Goal: Entertainment & Leisure: Consume media (video, audio)

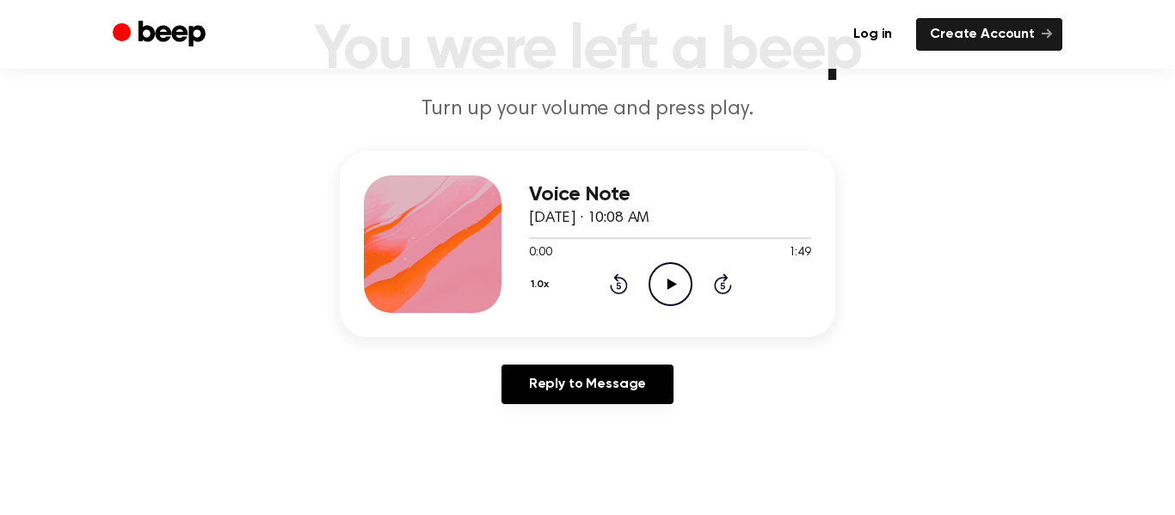
scroll to position [120, 0]
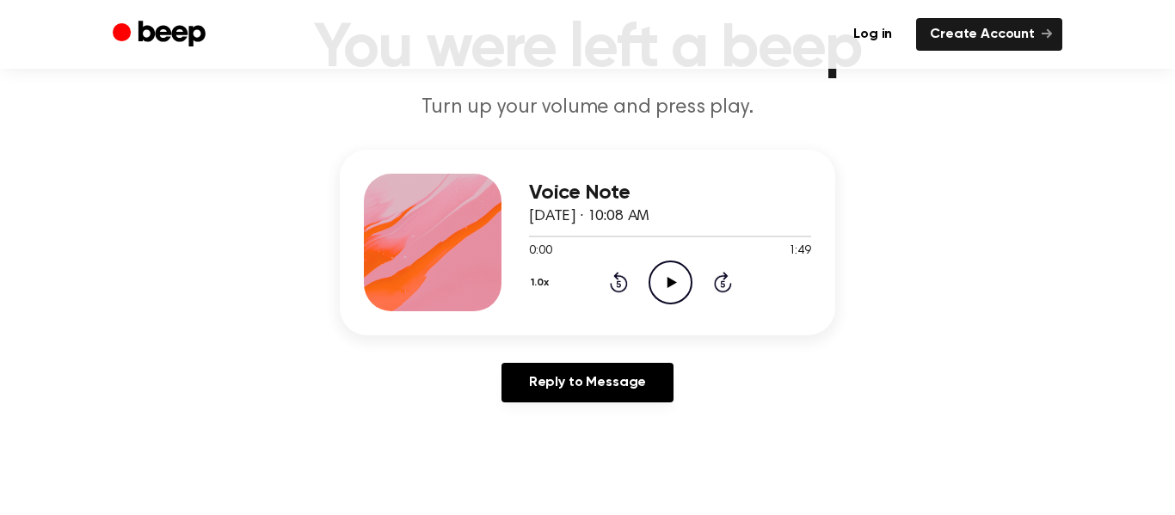
click at [679, 261] on icon "Play Audio" at bounding box center [670, 283] width 44 height 44
click at [626, 281] on icon at bounding box center [619, 282] width 18 height 21
click at [610, 282] on icon "Rewind 5 seconds" at bounding box center [618, 282] width 19 height 22
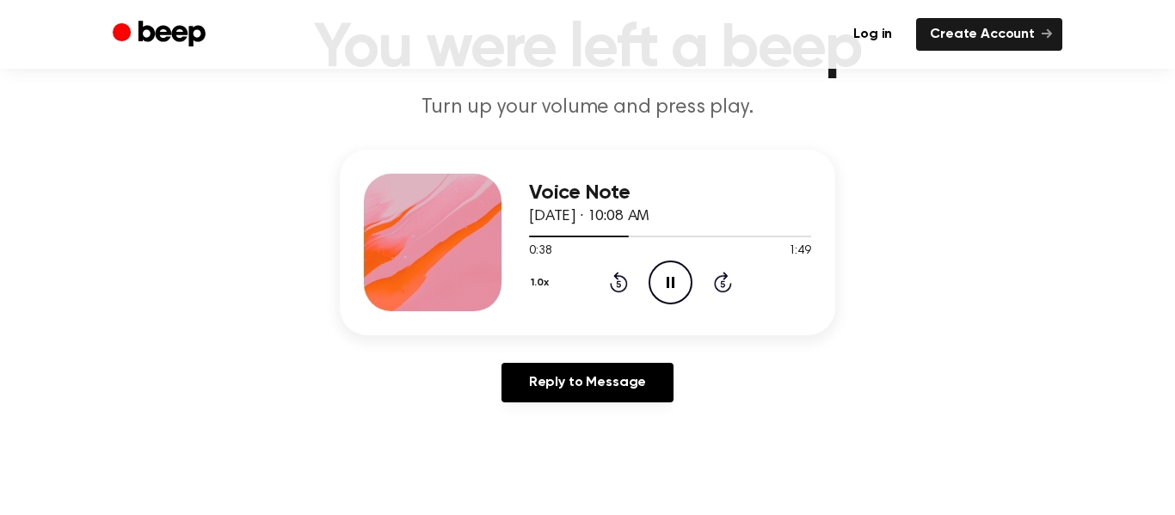
click at [610, 282] on icon "Rewind 5 seconds" at bounding box center [618, 282] width 19 height 22
click at [624, 283] on icon at bounding box center [619, 282] width 18 height 21
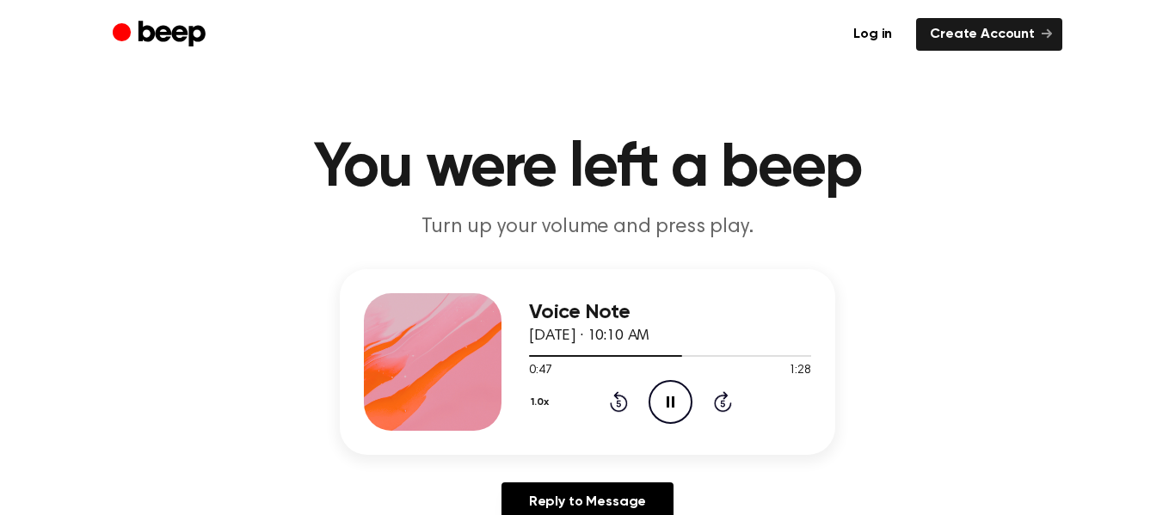
click at [614, 402] on icon "Rewind 5 seconds" at bounding box center [618, 401] width 19 height 22
click at [617, 395] on icon at bounding box center [619, 401] width 18 height 21
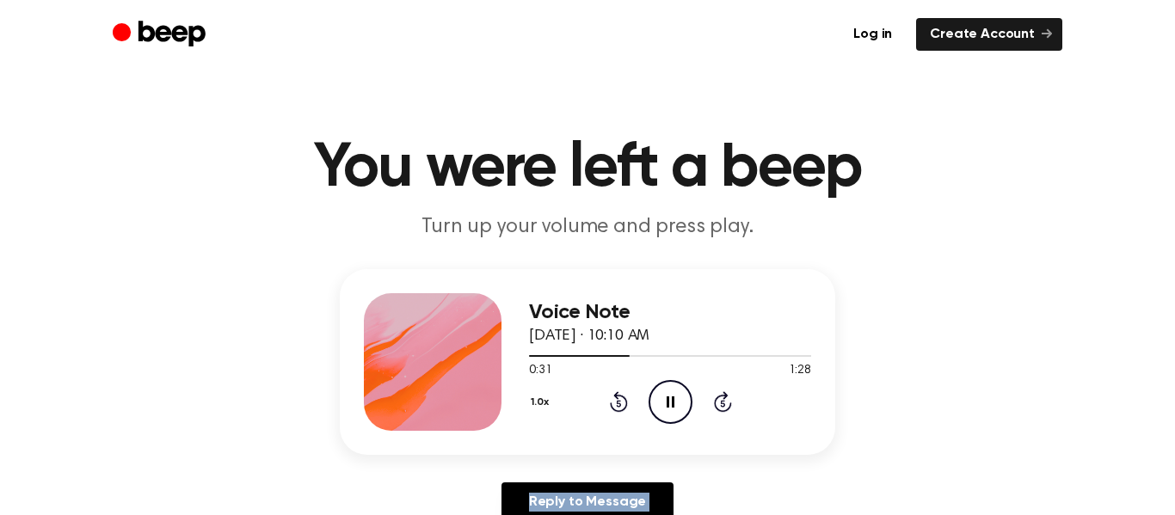
click at [617, 395] on icon at bounding box center [619, 401] width 18 height 21
click at [655, 390] on icon "Play Audio" at bounding box center [670, 402] width 44 height 44
click at [666, 398] on icon at bounding box center [670, 401] width 9 height 11
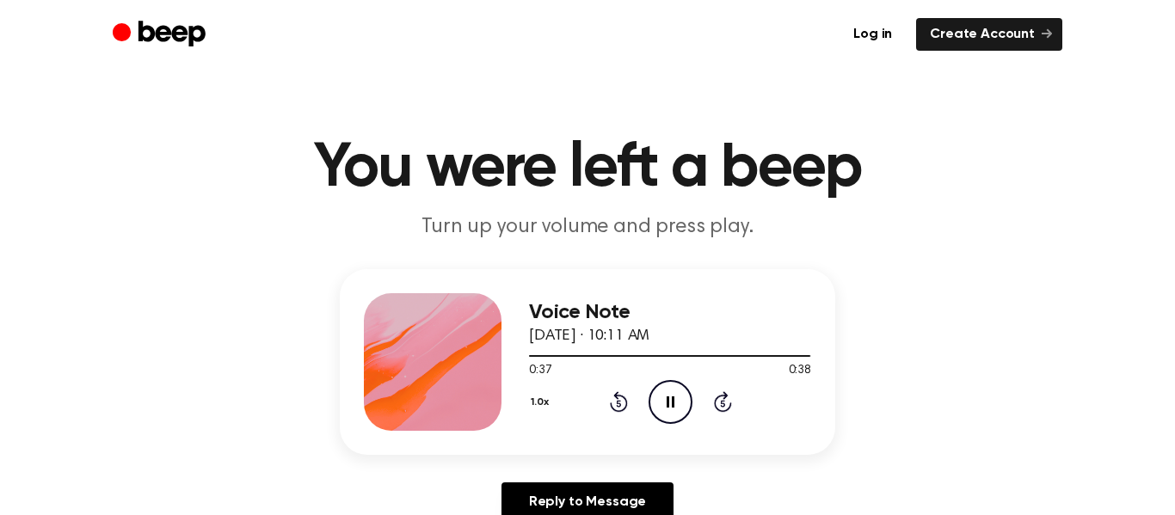
click at [670, 417] on icon "Pause Audio" at bounding box center [670, 402] width 44 height 44
